Goal: Task Accomplishment & Management: Use online tool/utility

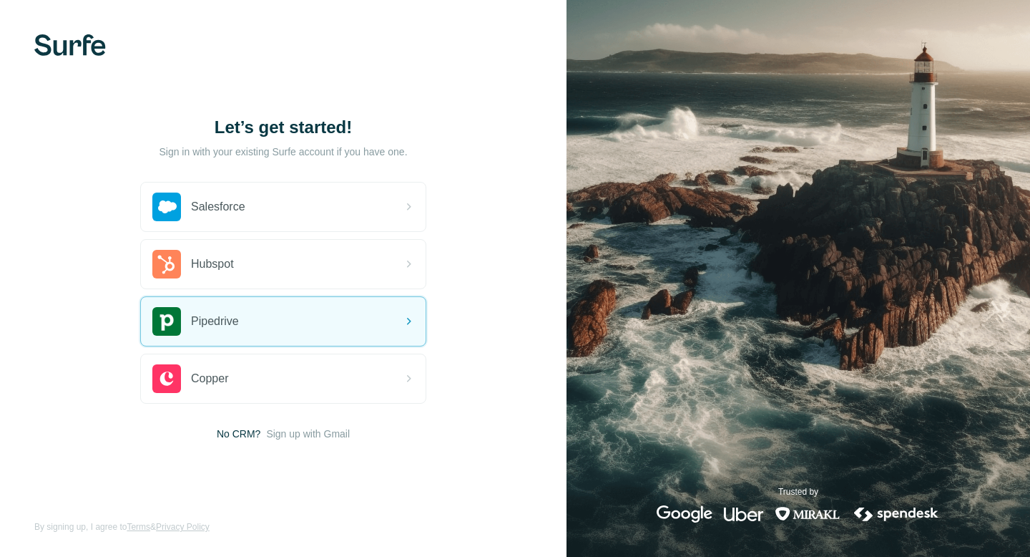
click at [379, 311] on div "Pipedrive" at bounding box center [283, 321] width 285 height 49
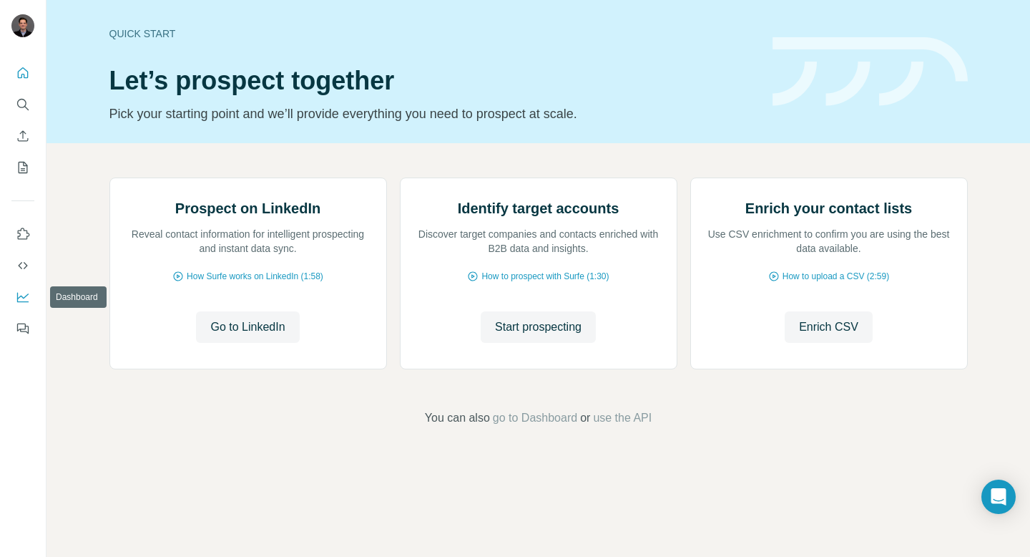
click at [18, 294] on icon "Dashboard" at bounding box center [22, 298] width 11 height 10
